Goal: Transaction & Acquisition: Purchase product/service

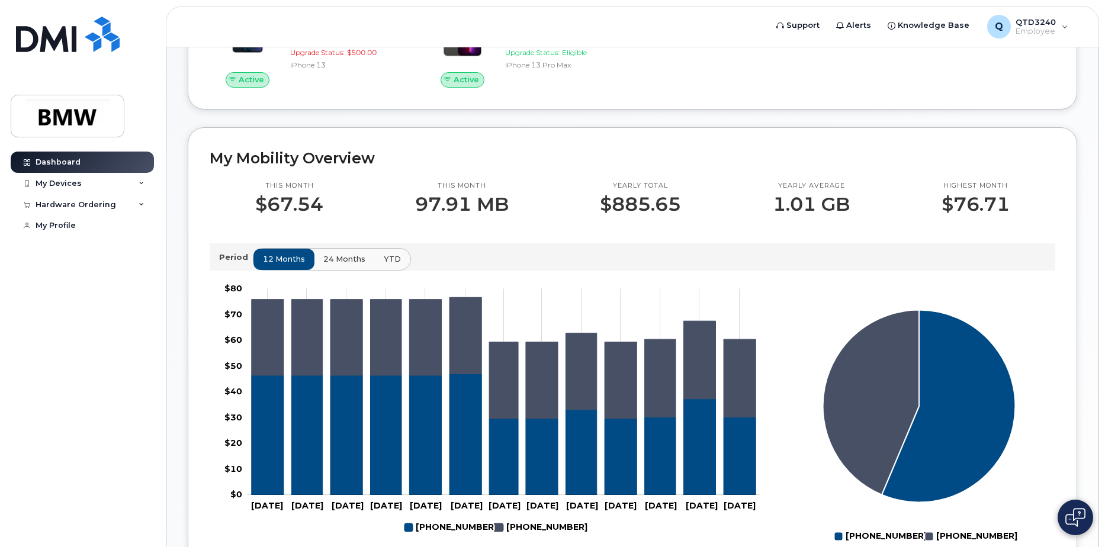
scroll to position [237, 0]
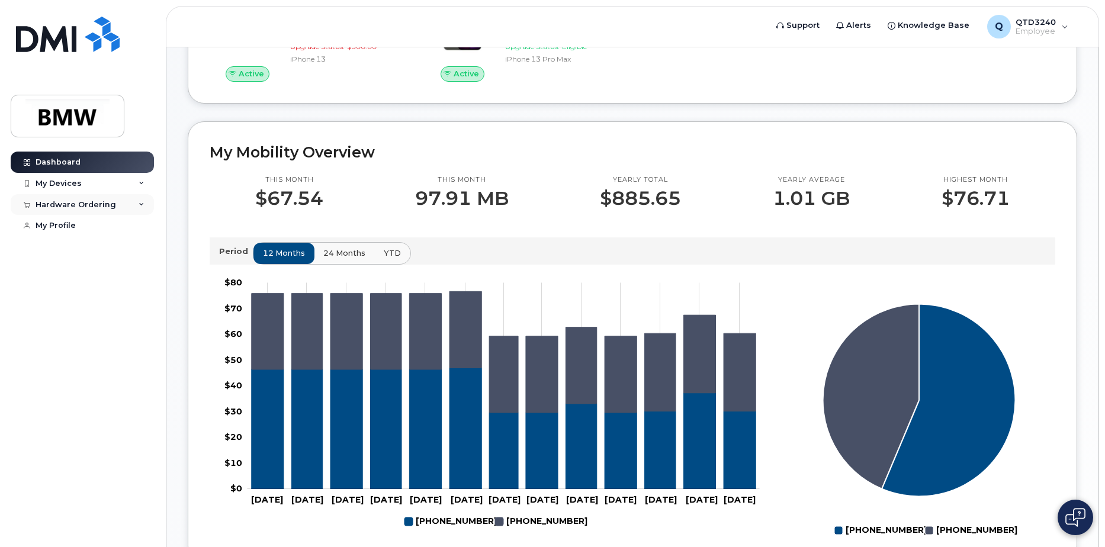
click at [142, 202] on icon at bounding box center [142, 205] width 6 height 6
click at [57, 247] on div "New Order" at bounding box center [63, 248] width 45 height 11
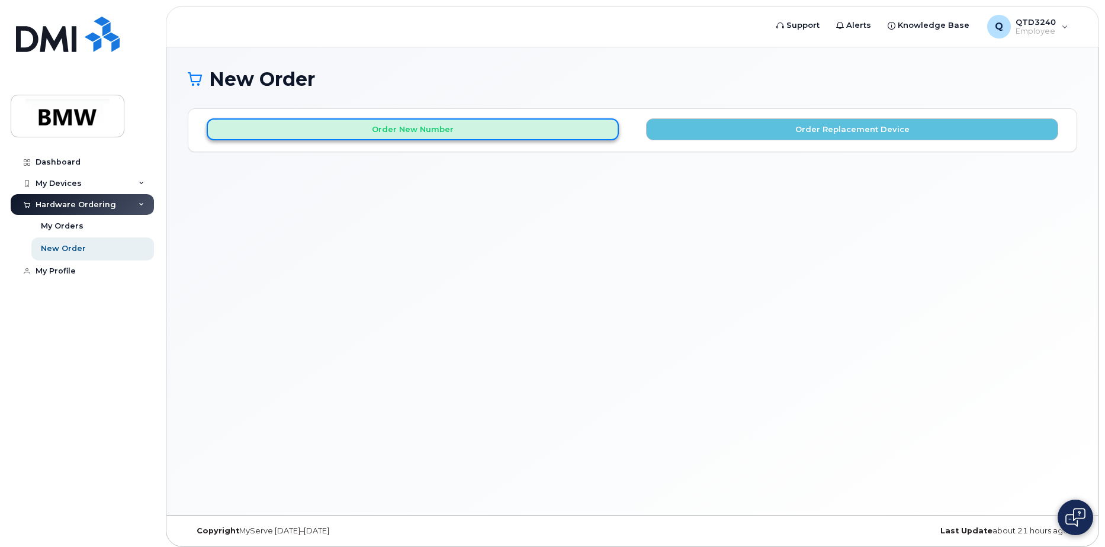
click at [429, 128] on button "Order New Number" at bounding box center [413, 129] width 412 height 22
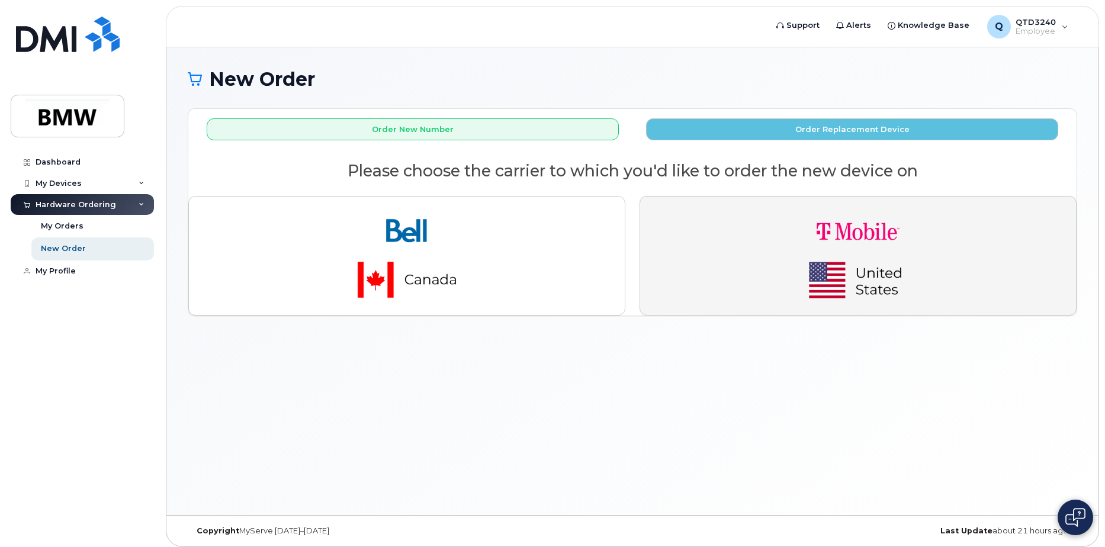
click at [859, 262] on img "button" at bounding box center [858, 255] width 166 height 99
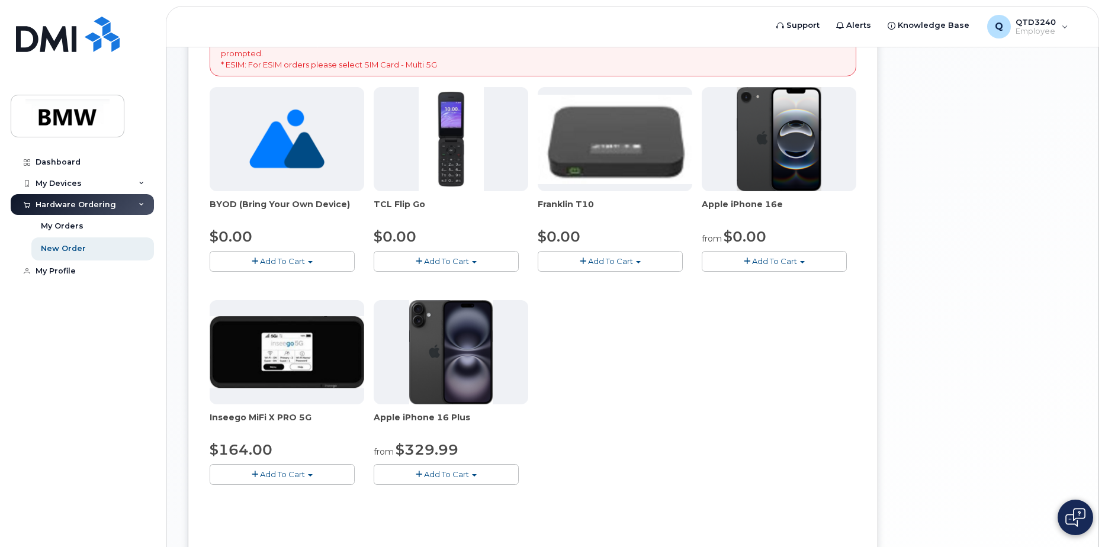
scroll to position [237, 0]
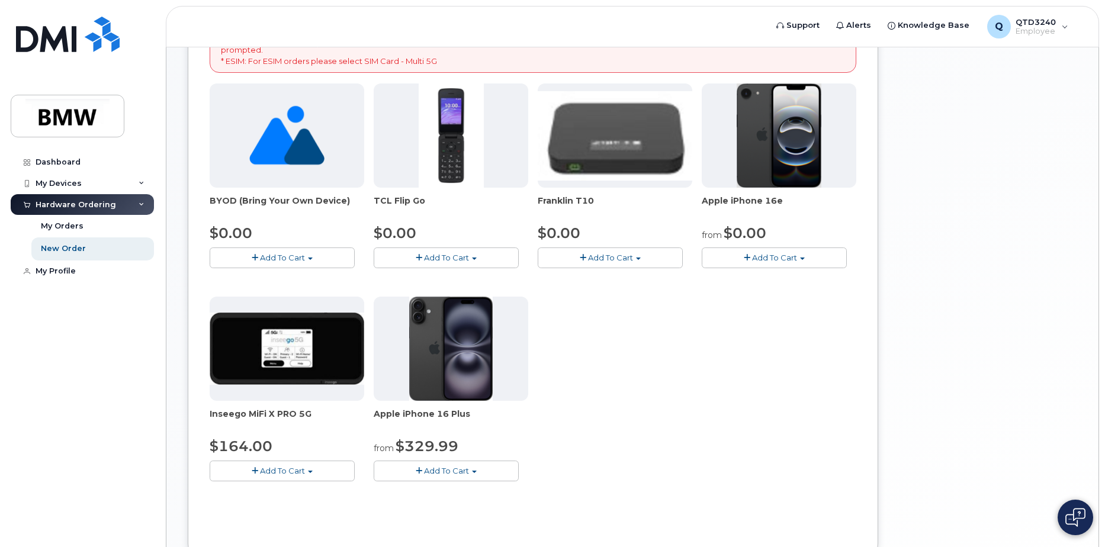
click at [778, 257] on span "Add To Cart" at bounding box center [774, 257] width 45 height 9
click at [774, 278] on link "$0.00 - 30 Month Activation (128GB)" at bounding box center [790, 279] width 171 height 15
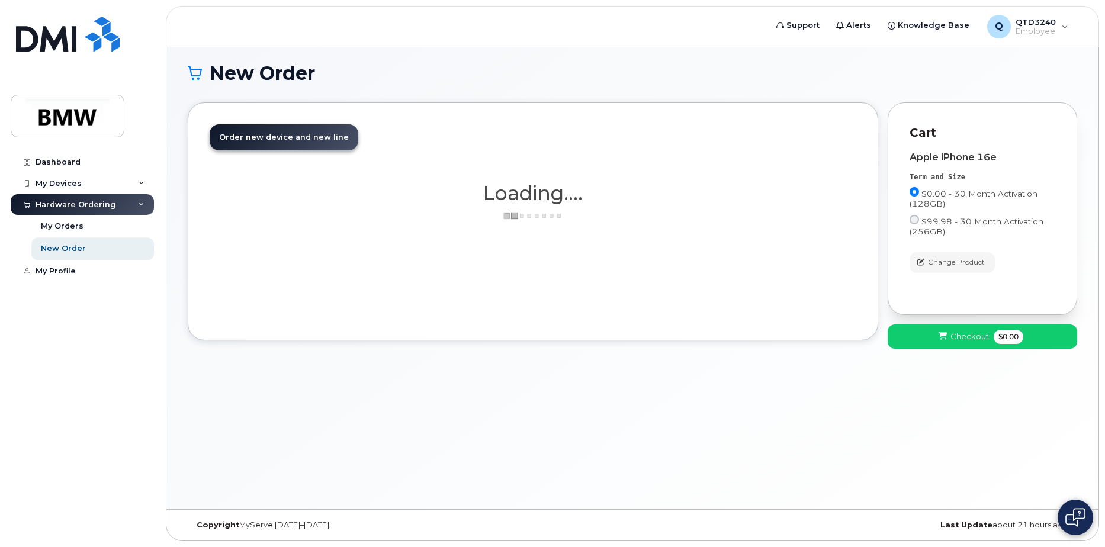
scroll to position [6, 0]
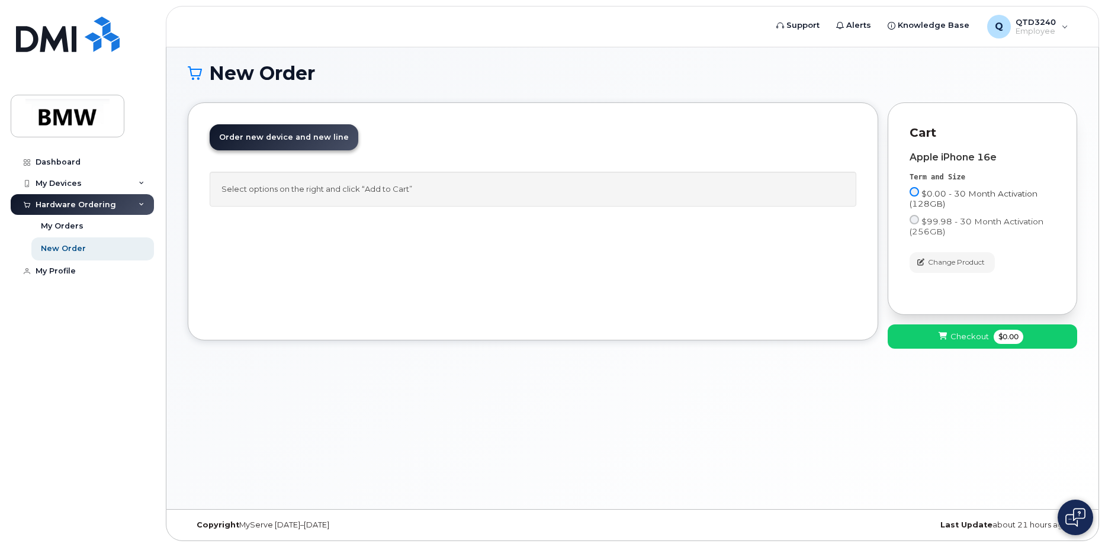
click at [914, 190] on input "$0.00 - 30 Month Activation (128GB)" at bounding box center [913, 191] width 9 height 9
click at [915, 191] on input "$0.00 - 30 Month Activation (128GB)" at bounding box center [913, 191] width 9 height 9
drag, startPoint x: 429, startPoint y: 477, endPoint x: 439, endPoint y: 474, distance: 10.5
click at [430, 477] on div "New Order × Share This Order If you want to allow others to create or edit orde…" at bounding box center [632, 275] width 932 height 468
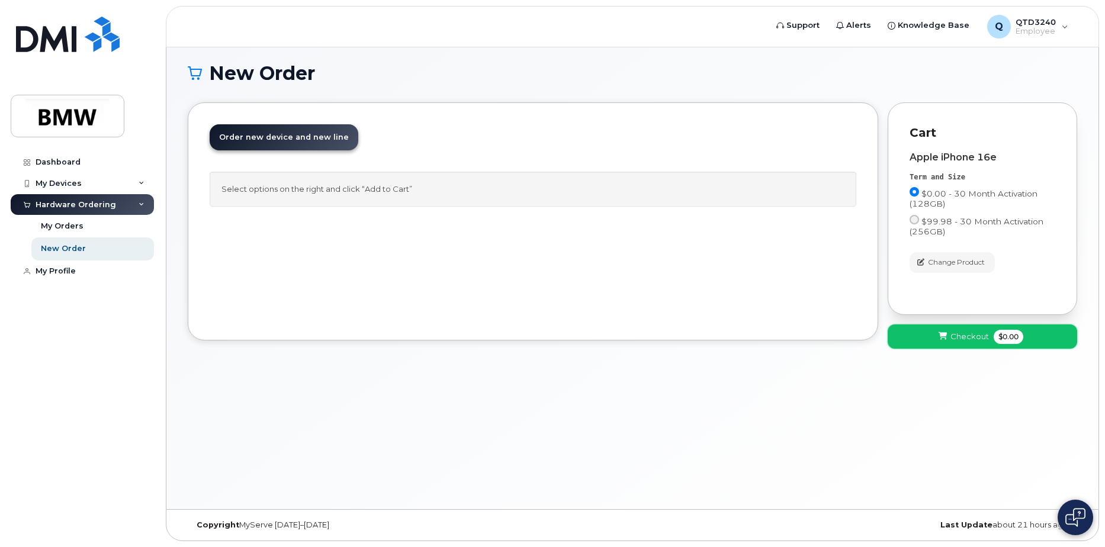
click at [972, 332] on span "Checkout" at bounding box center [969, 336] width 38 height 11
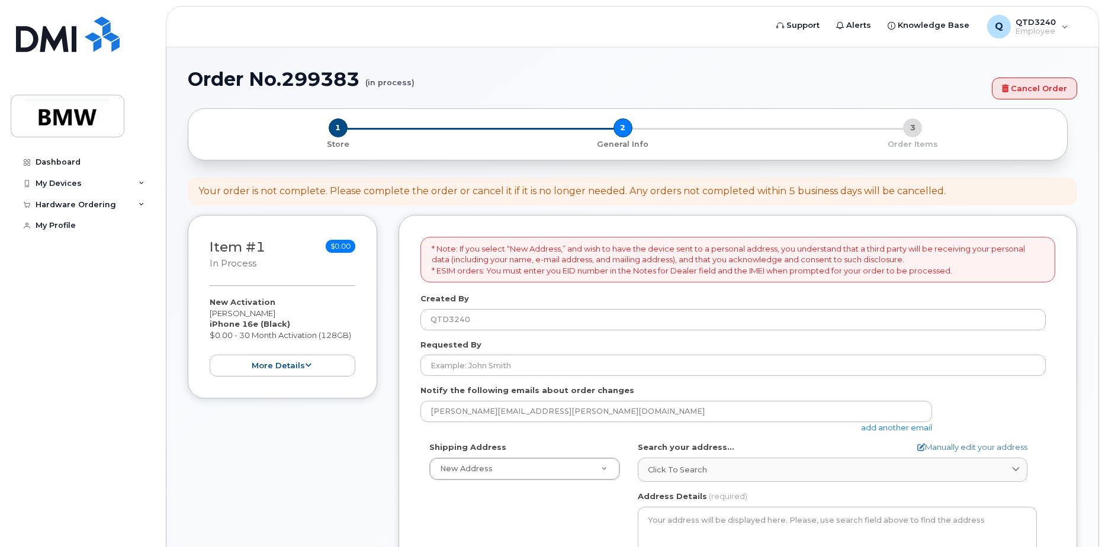
select select
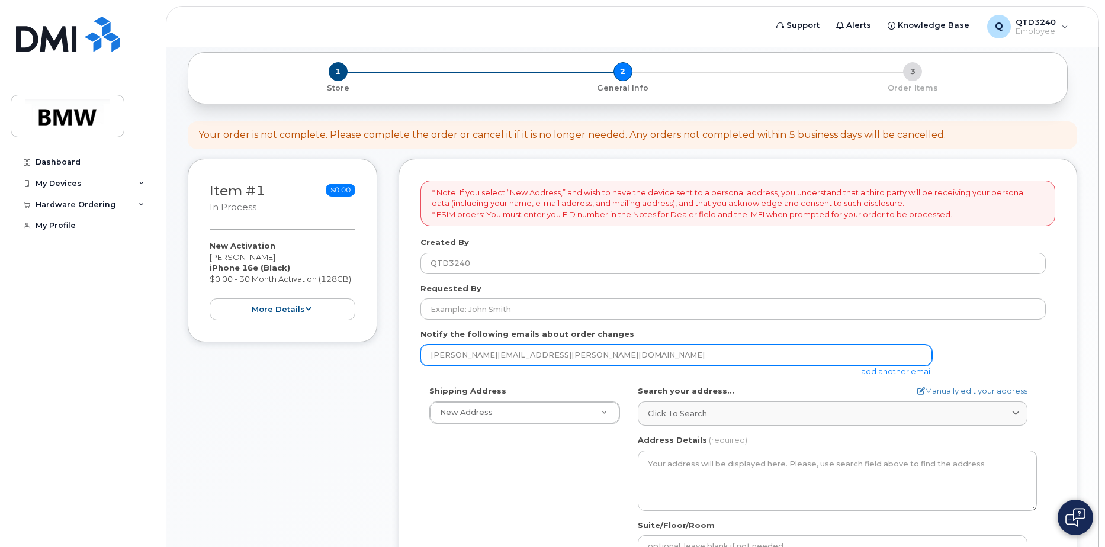
scroll to position [59, 0]
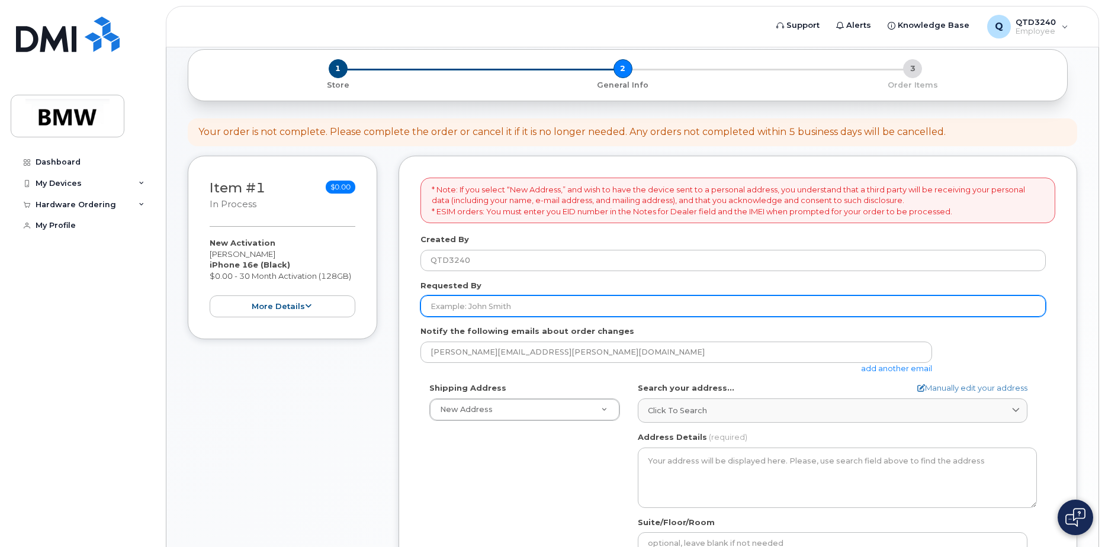
click at [451, 307] on input "Requested By" at bounding box center [732, 305] width 625 height 21
type input "Peter Valencia"
type input "Office Area C"
type input "[PERSON_NAME]"
type input "8647059511"
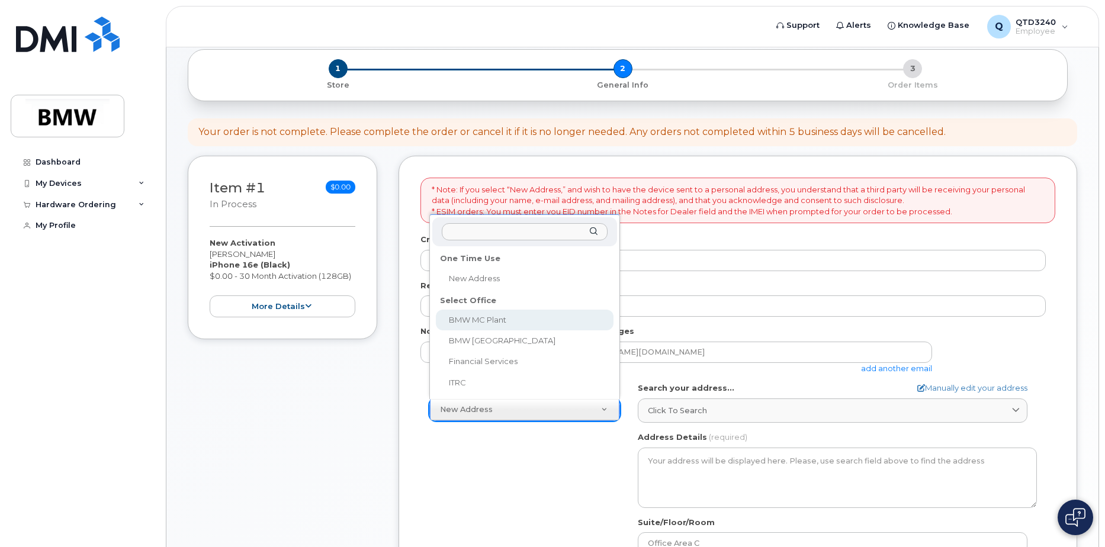
select select
type textarea "1400 Highway 101 S GREER SC 29651-6731 UNITED STATES Greer South Carolina 29651…"
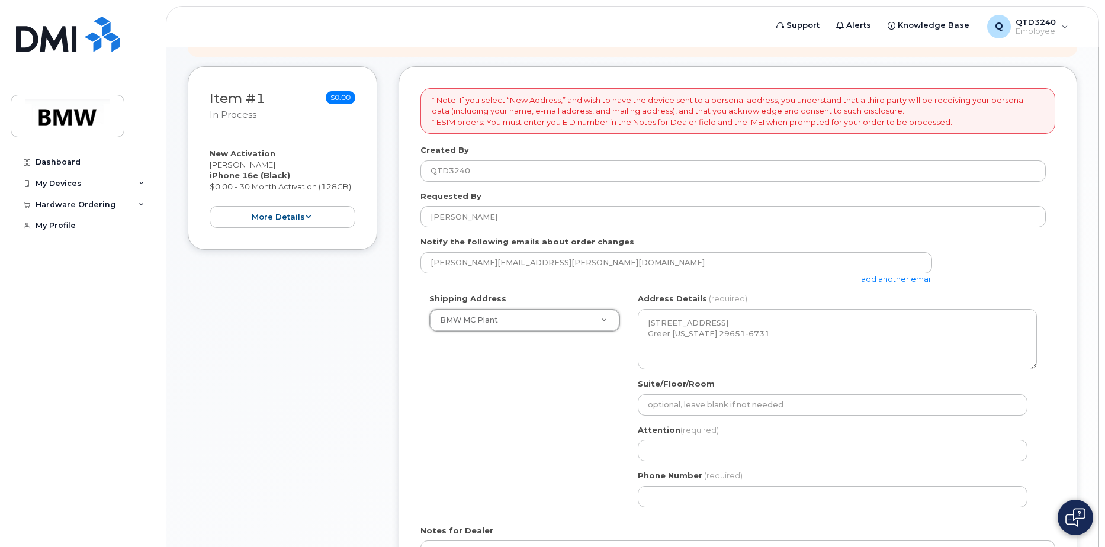
scroll to position [178, 0]
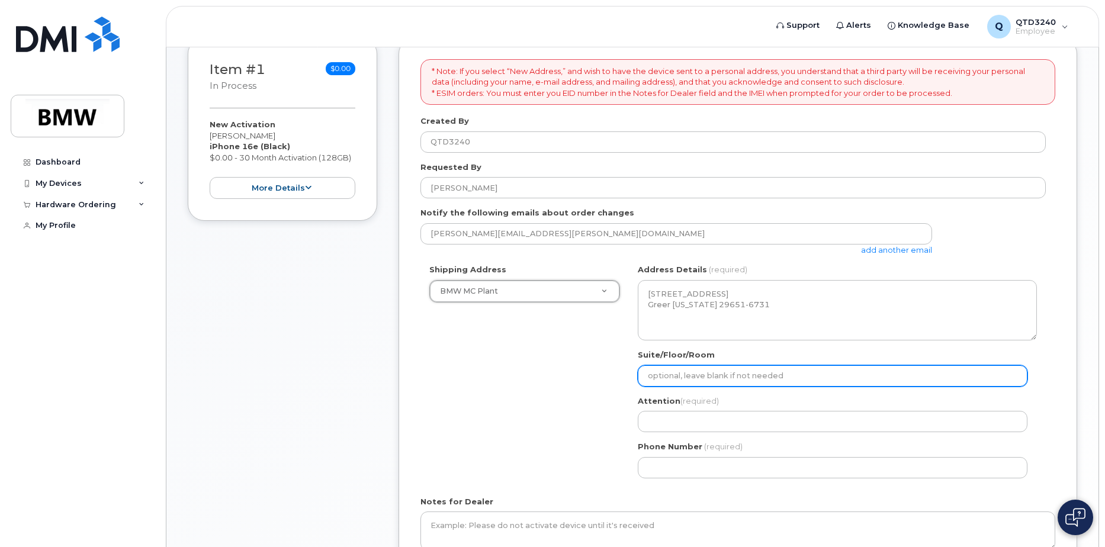
click at [663, 373] on input "Suite/Floor/Room" at bounding box center [833, 375] width 390 height 21
type input "Office Area C"
select select
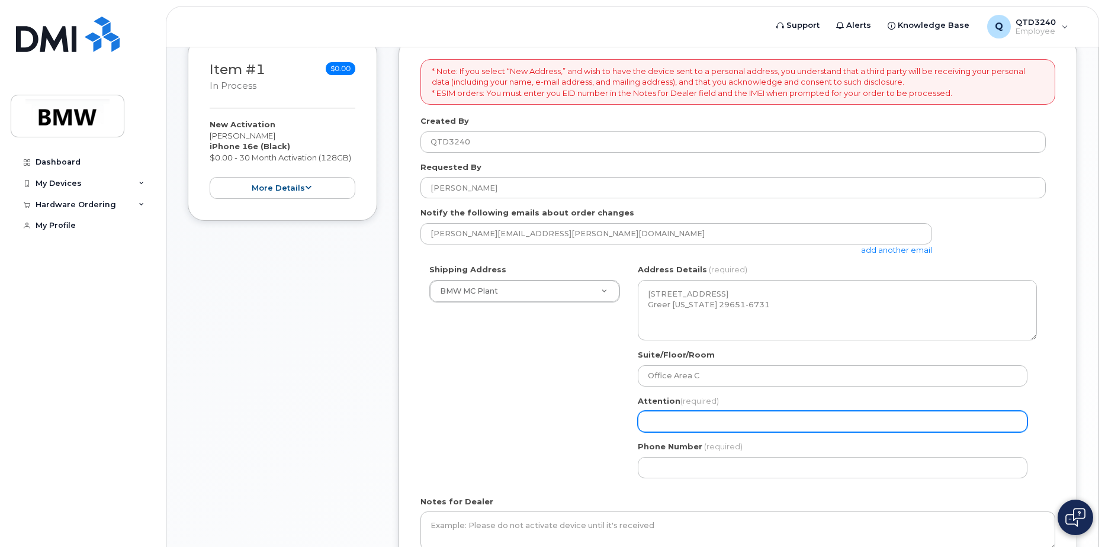
click at [662, 419] on input "Attention (required)" at bounding box center [833, 421] width 390 height 21
type input "Stephanie Gomez"
select select
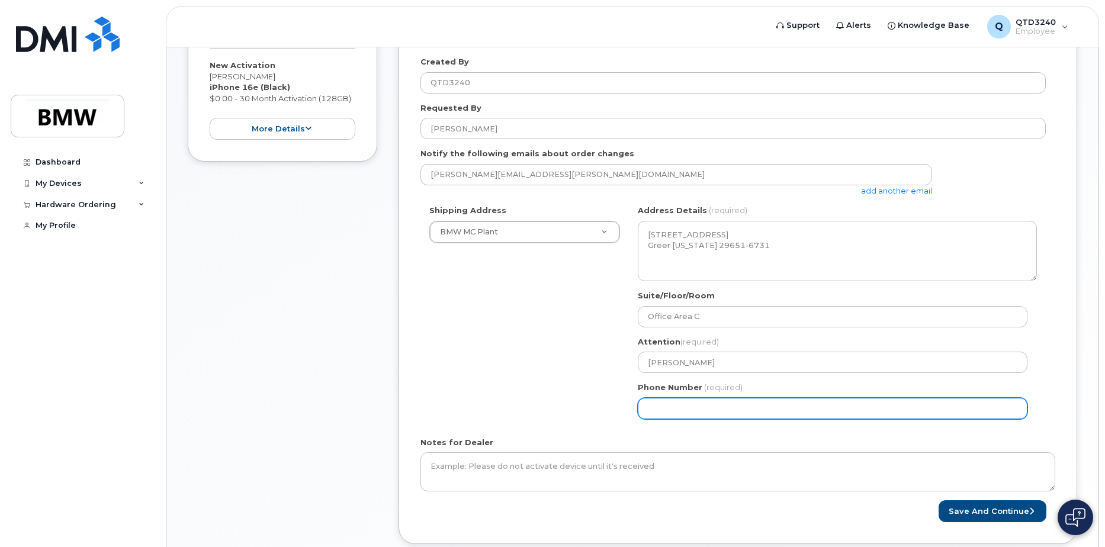
click at [664, 410] on input "Phone Number" at bounding box center [833, 408] width 390 height 21
type input "8647059511"
select select
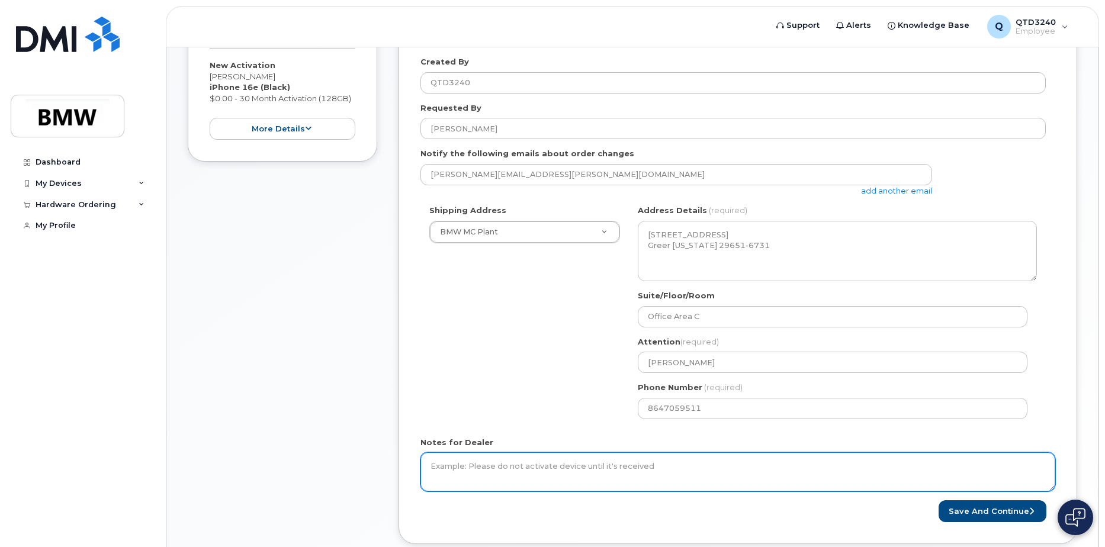
click at [443, 466] on textarea "Notes for Dealer" at bounding box center [737, 471] width 635 height 39
type textarea "i"
type textarea "Iphone is for Spencer Suter a new contract employee. Please deliver to Hall 50 …"
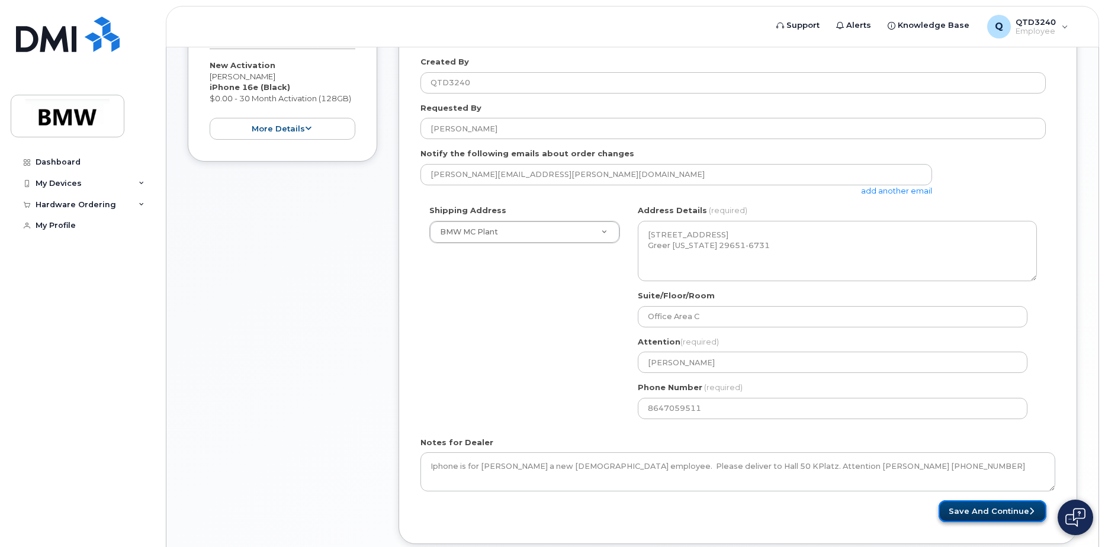
click at [995, 509] on button "Save and Continue" at bounding box center [992, 511] width 108 height 22
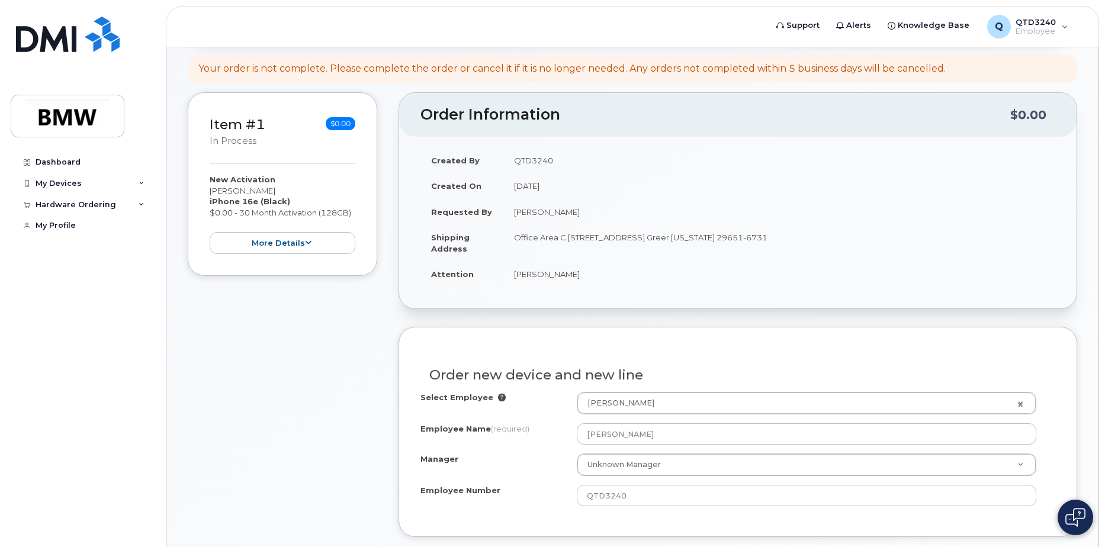
scroll to position [178, 0]
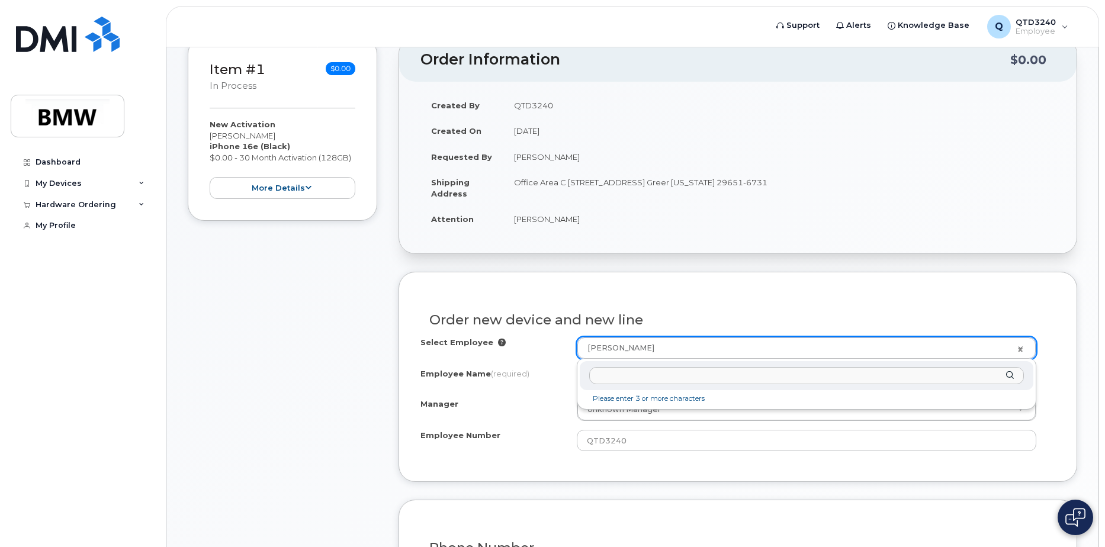
click at [639, 374] on input "text" at bounding box center [806, 375] width 435 height 17
click at [655, 378] on input "Spencer Suter" at bounding box center [806, 375] width 435 height 17
type input "Spencer Suter"
click at [1008, 374] on div "Spencer Suter" at bounding box center [806, 375] width 453 height 29
click at [629, 372] on input "Spencer Suter" at bounding box center [806, 375] width 435 height 17
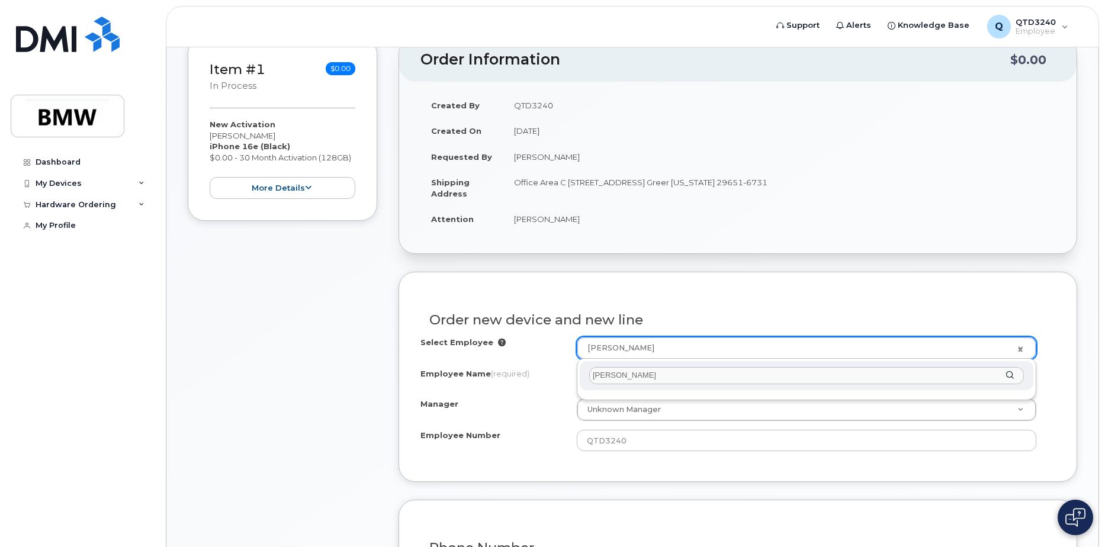
click at [1011, 374] on div "[PERSON_NAME]" at bounding box center [806, 375] width 453 height 29
drag, startPoint x: 658, startPoint y: 375, endPoint x: 532, endPoint y: 377, distance: 126.7
click at [532, 377] on body "Support Alerts Knowledge Base Q QTD3240 Employee English Français Sign out Dash…" at bounding box center [552, 513] width 1105 height 1383
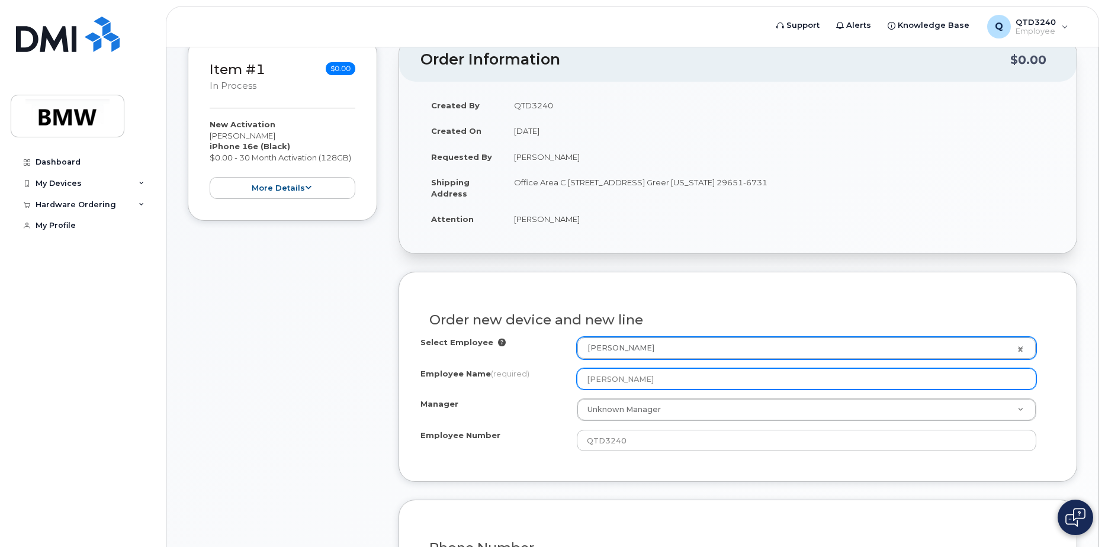
drag, startPoint x: 668, startPoint y: 377, endPoint x: 523, endPoint y: 379, distance: 144.5
click at [523, 379] on div "Employee Name (required) Stephanie Gomez" at bounding box center [737, 378] width 635 height 21
paste input "pencer Suter"
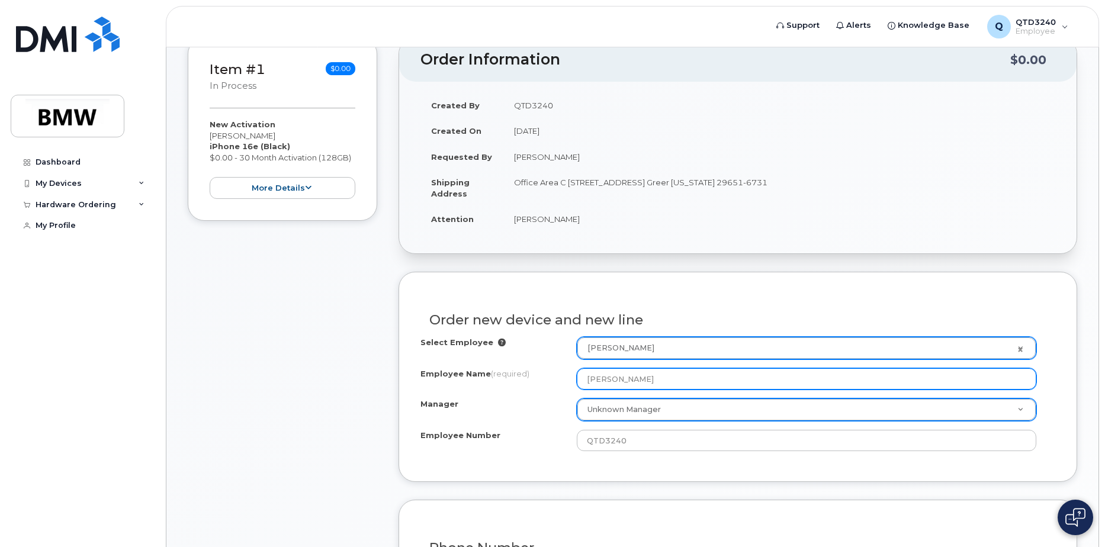
type input "[PERSON_NAME]"
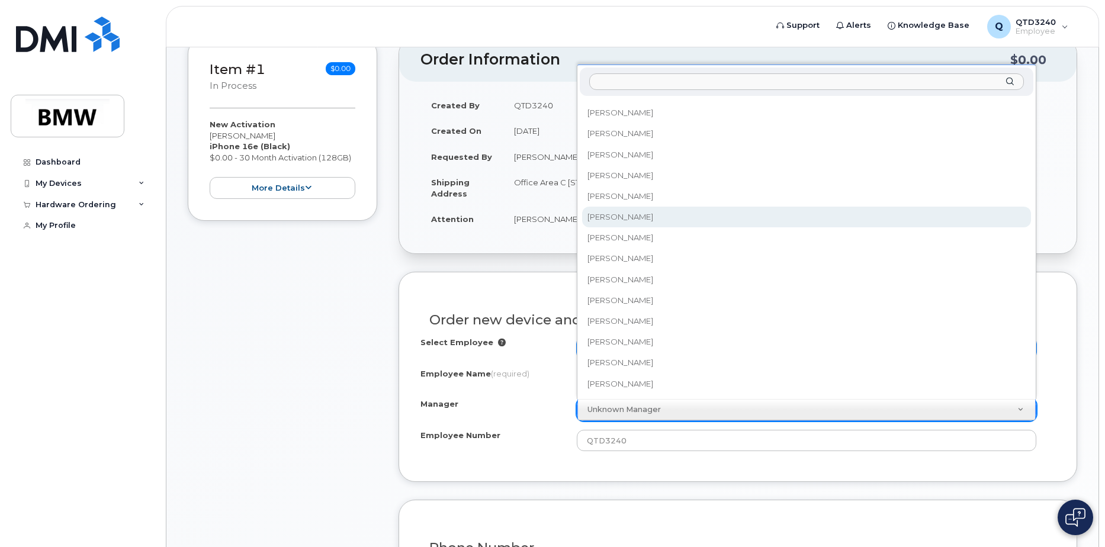
scroll to position [12352, 0]
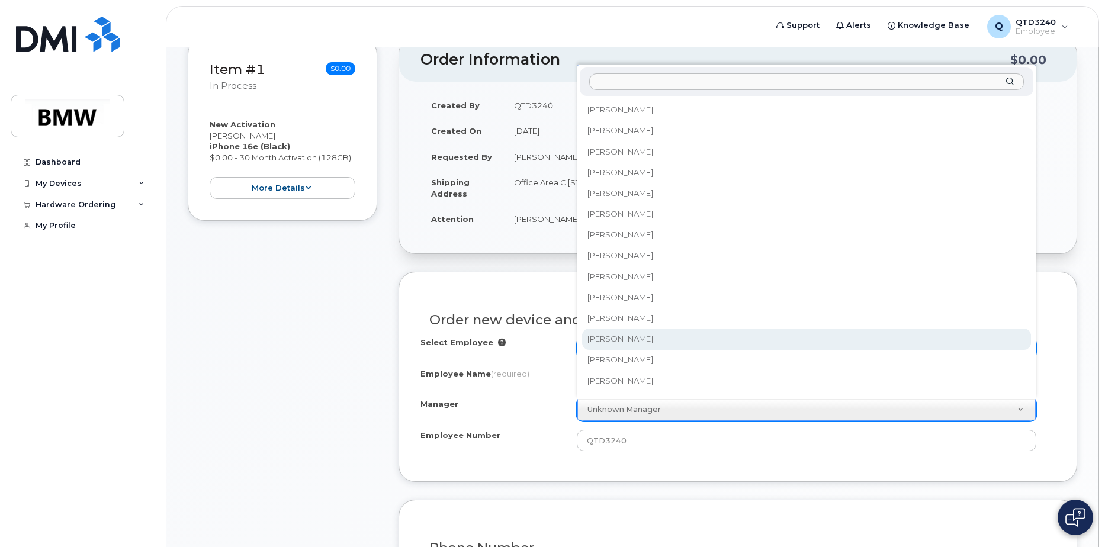
select select "1905553"
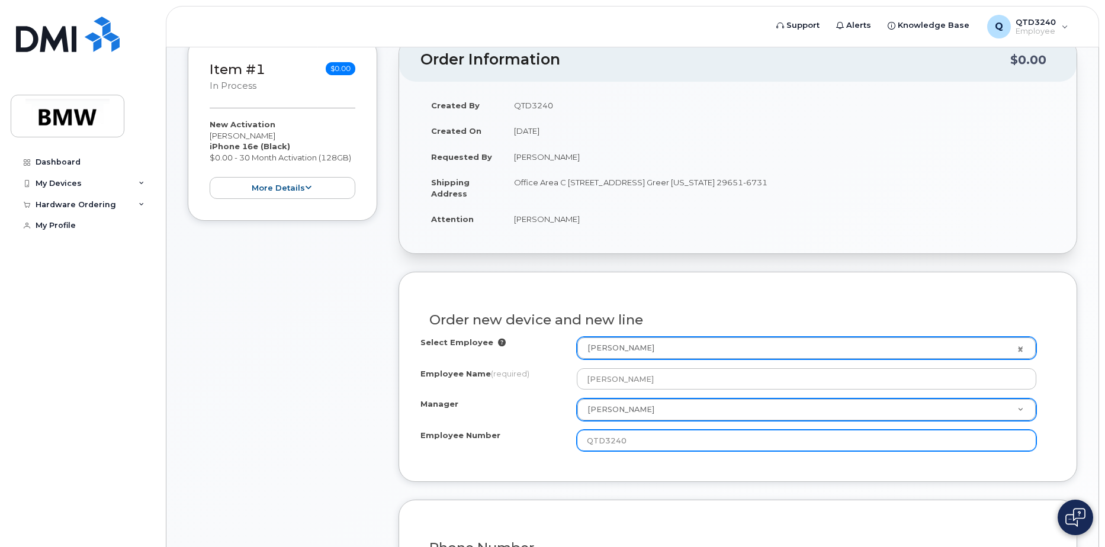
drag, startPoint x: 640, startPoint y: 442, endPoint x: 511, endPoint y: 452, distance: 129.4
click at [511, 452] on div "Select Employee Stephanie Gomez 1903218 Employee Name (required) Spencer Suter …" at bounding box center [737, 398] width 635 height 123
click at [610, 438] on input "QXZ" at bounding box center [806, 440] width 459 height 21
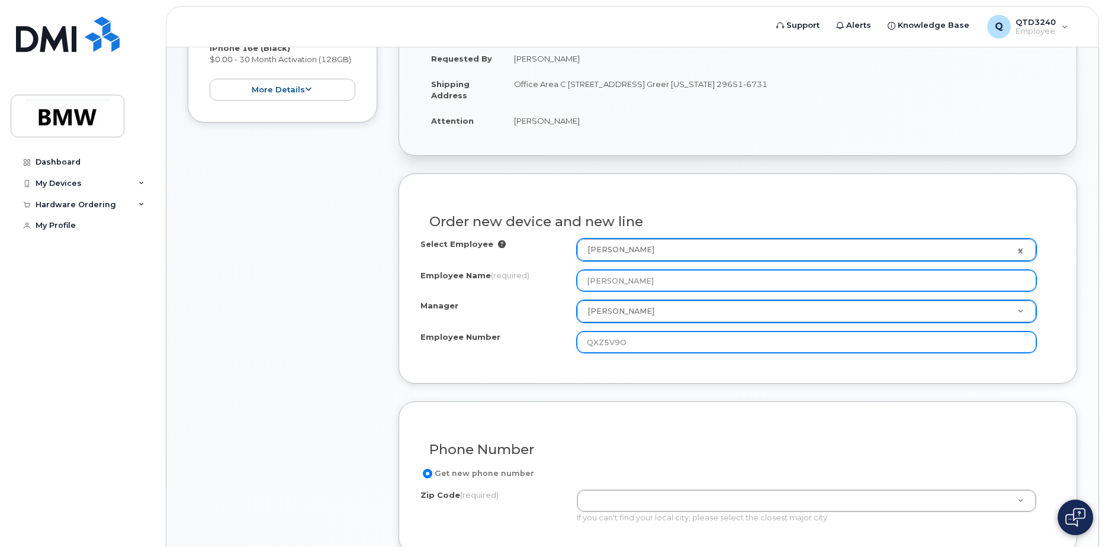
scroll to position [355, 0]
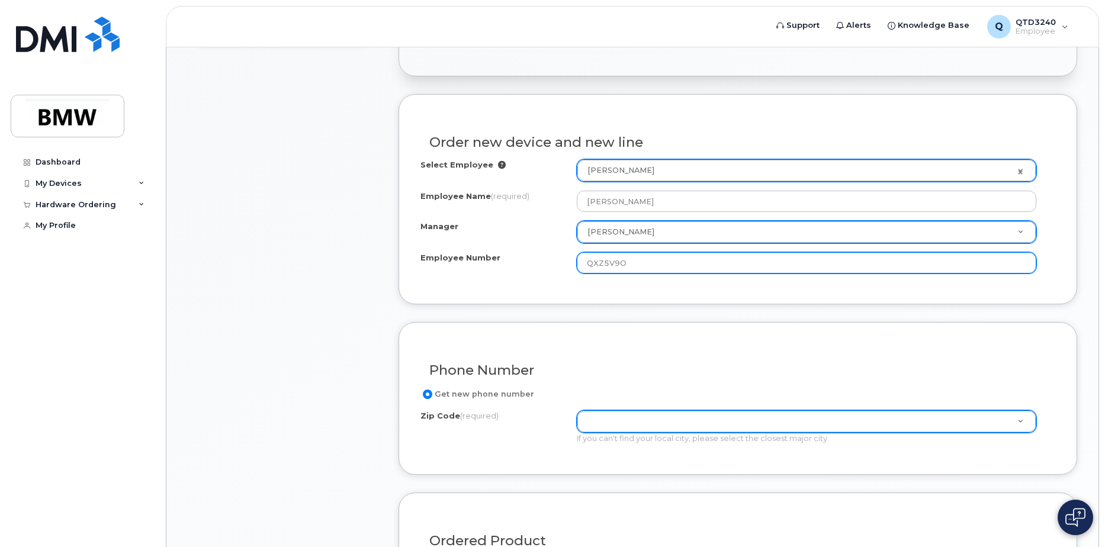
type input "QXZ5V9O"
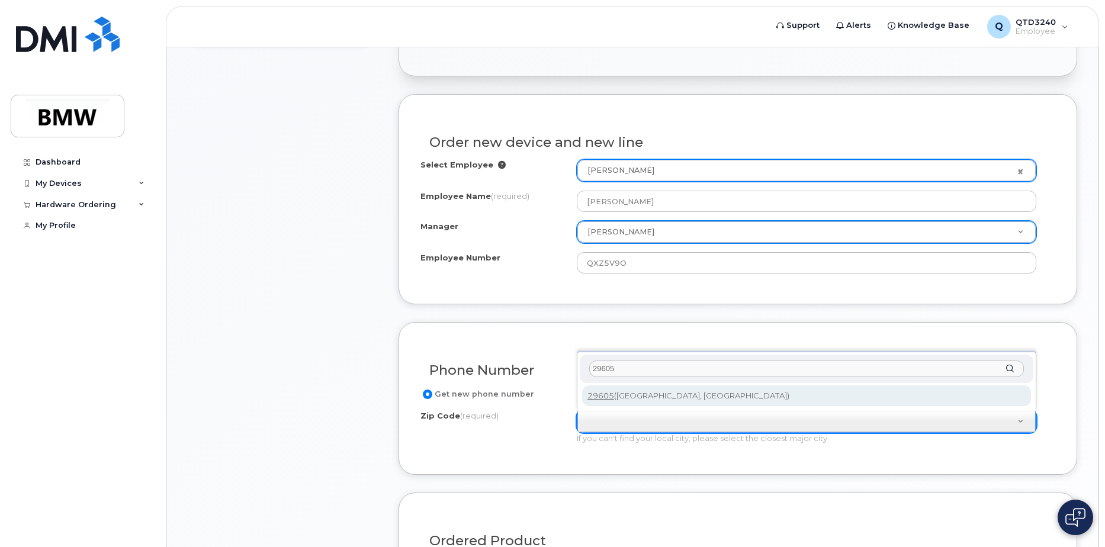
click at [600, 369] on input "29605" at bounding box center [806, 369] width 435 height 17
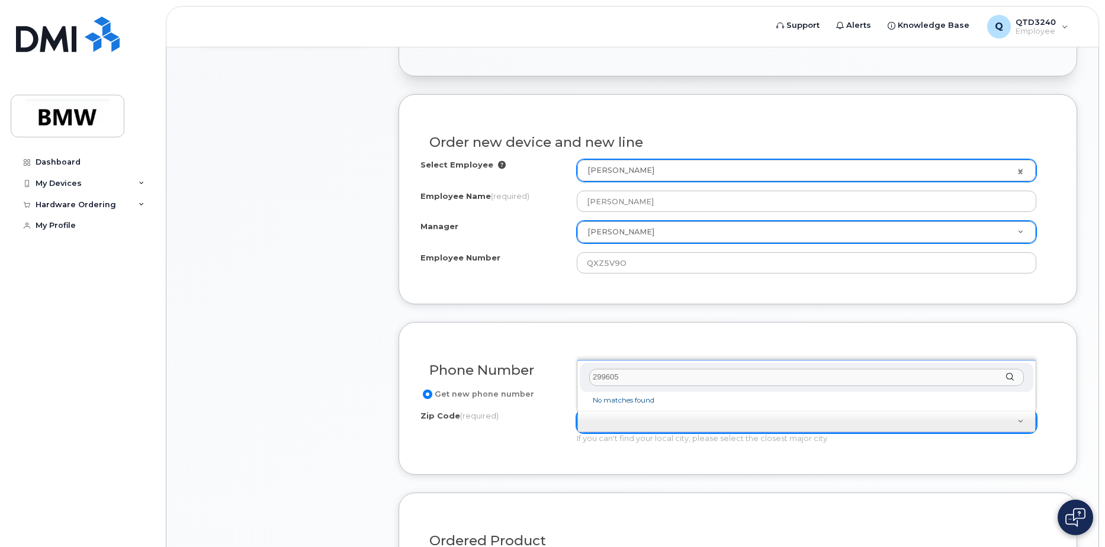
drag, startPoint x: 640, startPoint y: 377, endPoint x: 585, endPoint y: 375, distance: 55.1
click at [585, 375] on div "Zip Code (required) 299605" at bounding box center [806, 377] width 453 height 29
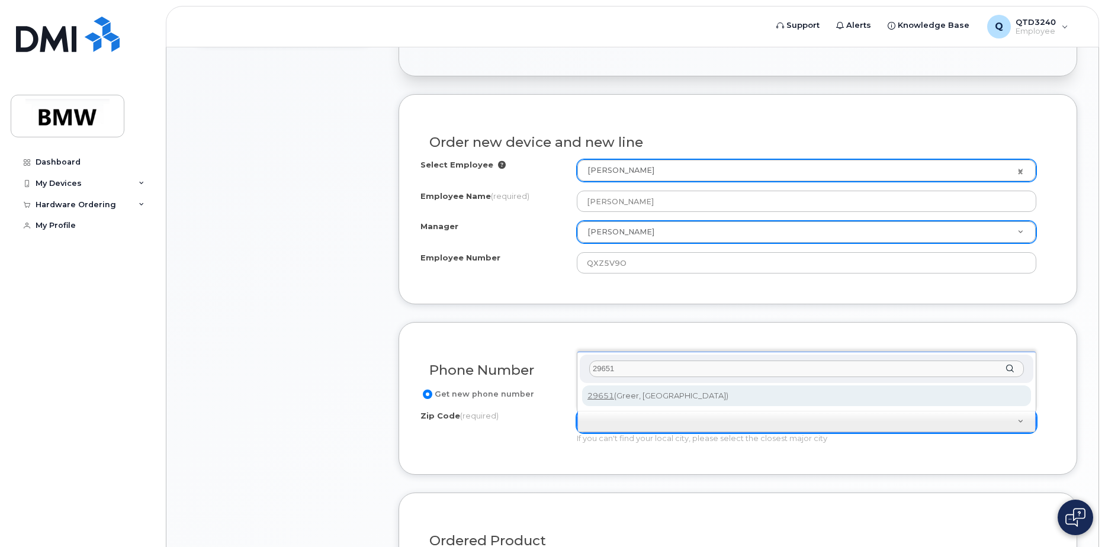
type input "29651"
type input "29651 (Greer, SC)"
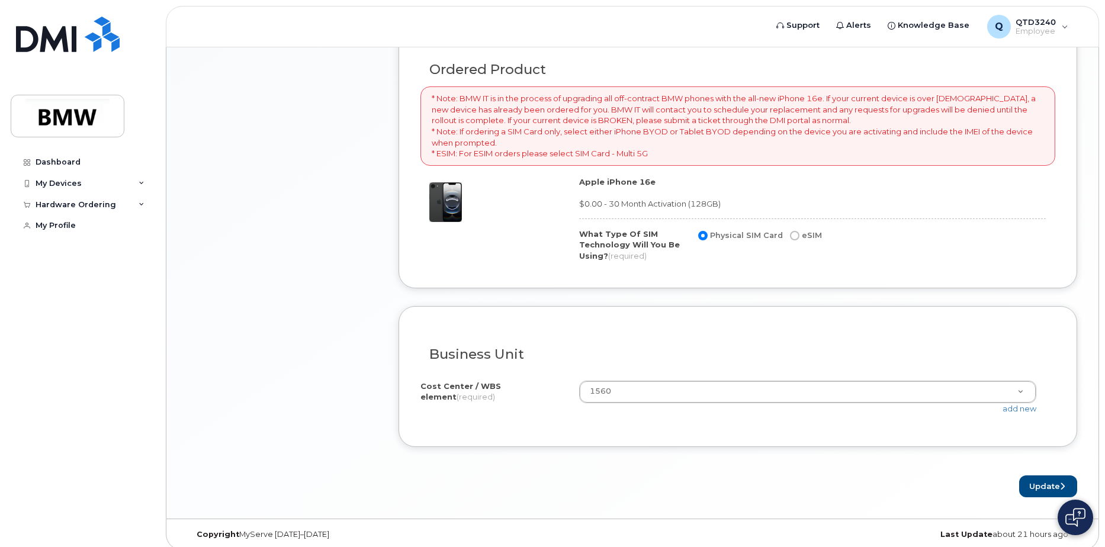
scroll to position [836, 0]
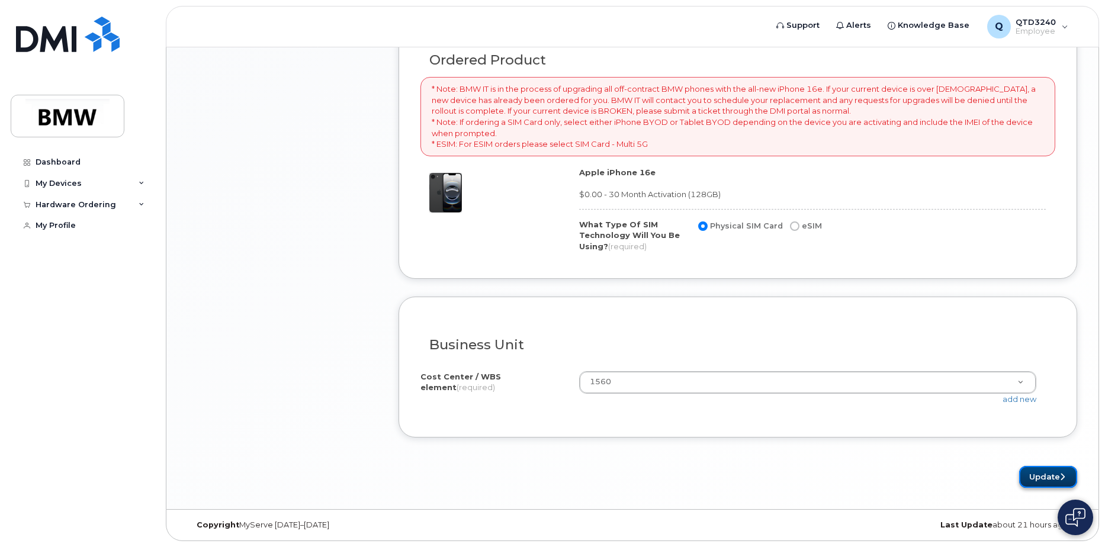
click at [1043, 478] on button "Update" at bounding box center [1048, 477] width 58 height 22
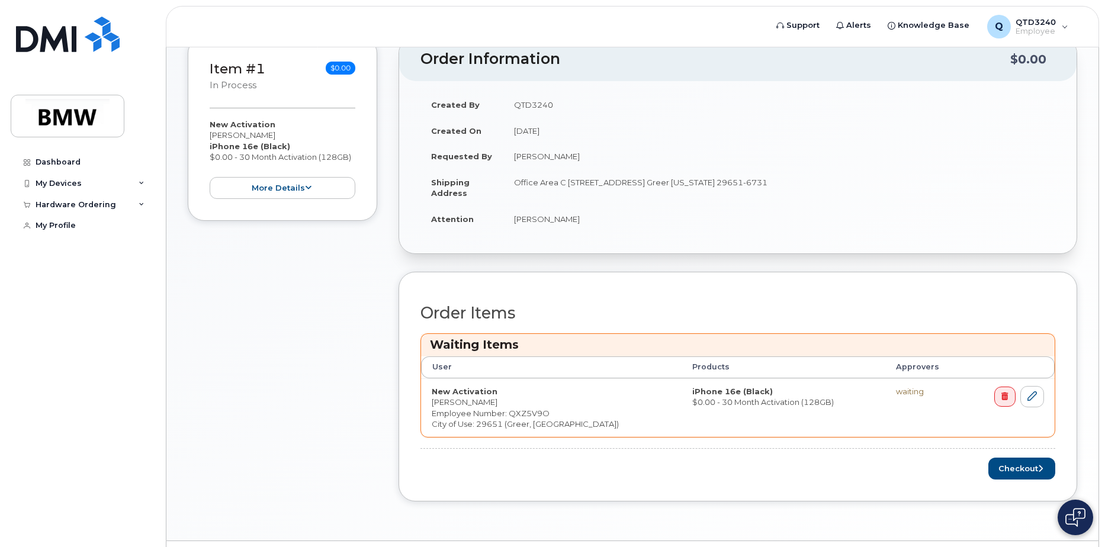
scroll to position [237, 0]
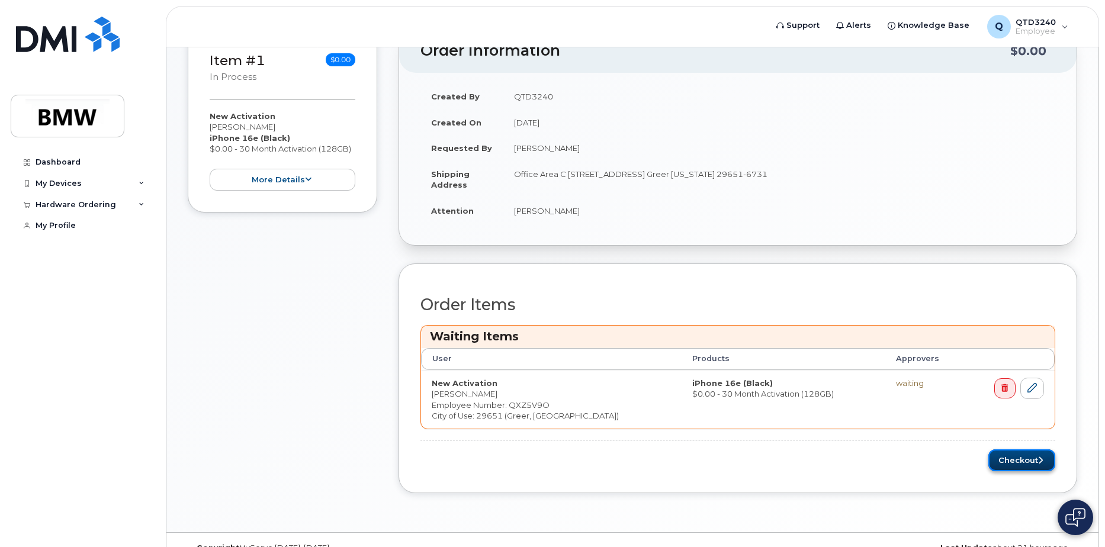
click at [1030, 458] on button "Checkout" at bounding box center [1021, 460] width 67 height 22
